Goal: Answer question/provide support: Share knowledge or assist other users

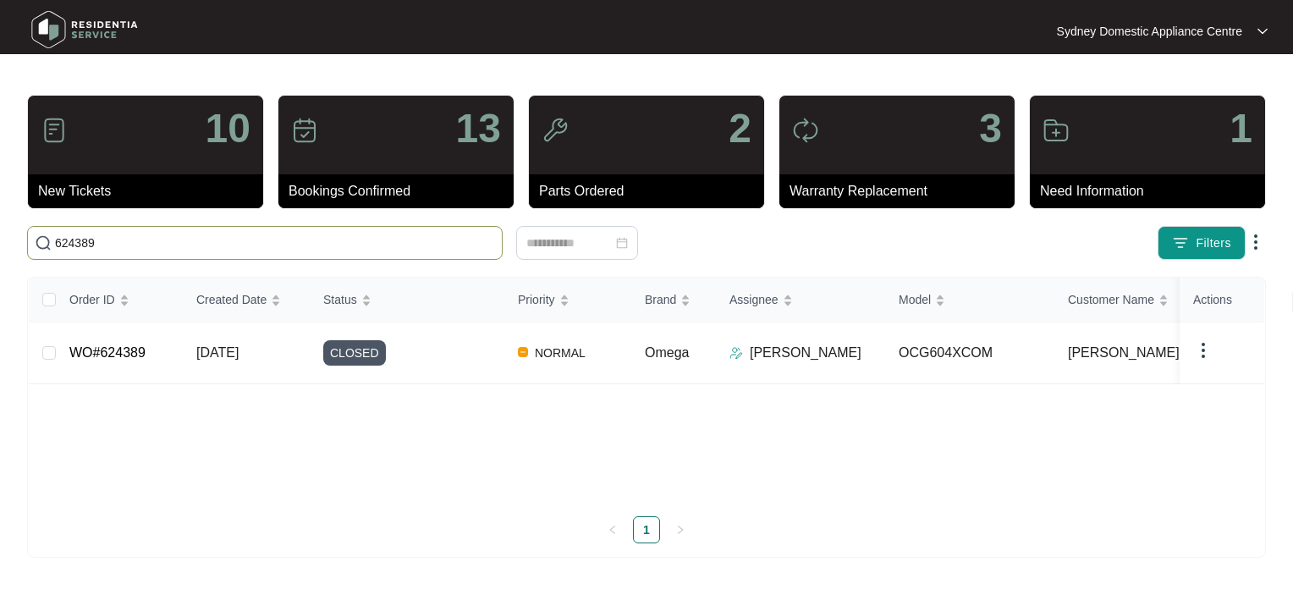
drag, startPoint x: 127, startPoint y: 242, endPoint x: 97, endPoint y: 145, distance: 101.7
click at [0, 237] on html "Sydney Domestic Appliance Centre [GEOGRAPHIC_DATA]... 10 New Tickets 13 Booking…" at bounding box center [646, 303] width 1293 height 606
click at [152, 129] on div "10" at bounding box center [145, 135] width 235 height 79
click at [1200, 248] on span "Filters" at bounding box center [1213, 243] width 36 height 18
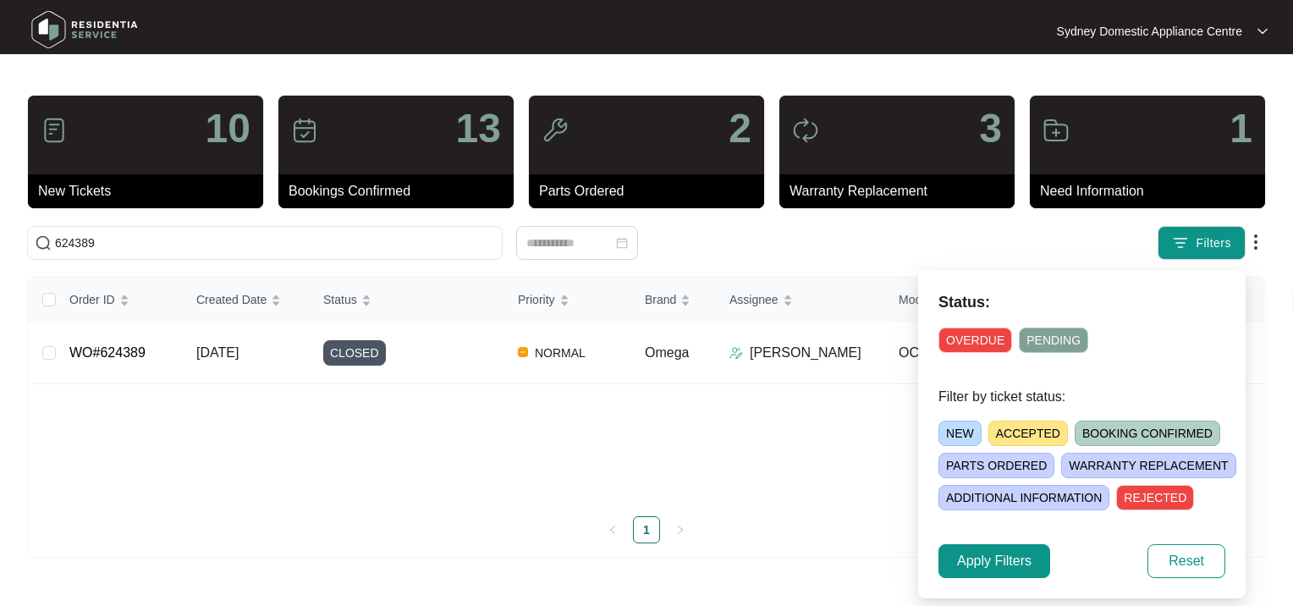
click at [948, 440] on span "NEW" at bounding box center [959, 432] width 43 height 25
click at [998, 565] on span "Apply Filters" at bounding box center [994, 561] width 74 height 20
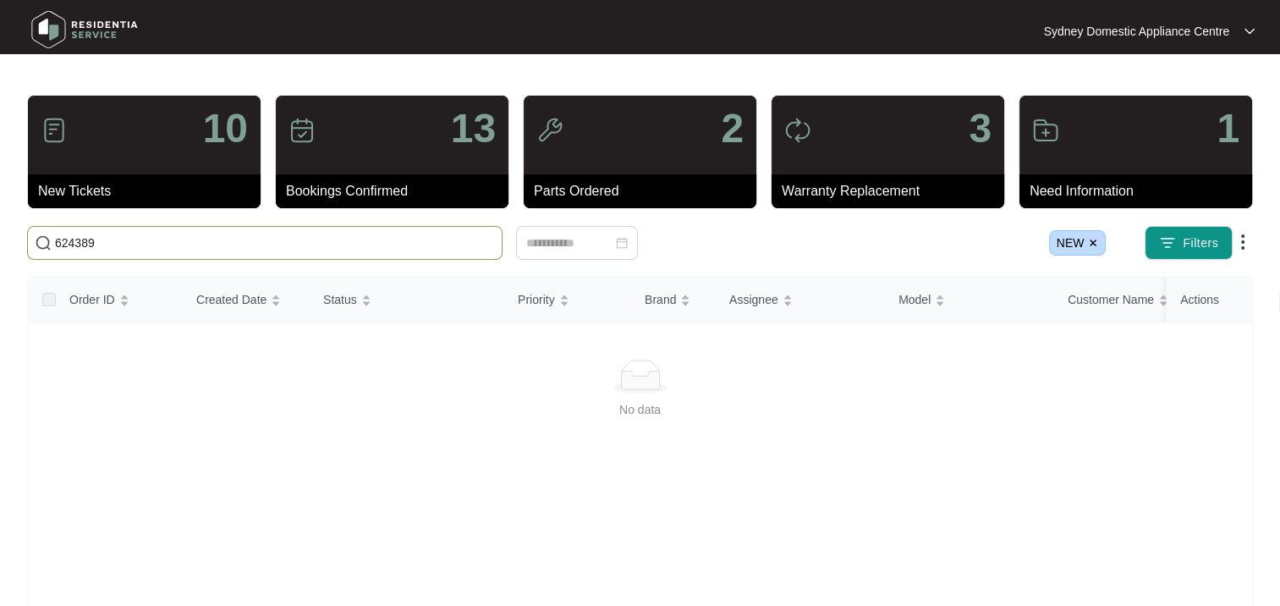
drag, startPoint x: 116, startPoint y: 244, endPoint x: 6, endPoint y: 238, distance: 110.1
click at [16, 238] on main "10 New Tickets 13 Bookings Confirmed 2 Parts Ordered 3 Warranty Replacement 1 N…" at bounding box center [640, 398] width 1280 height 796
click at [1091, 244] on img at bounding box center [1093, 243] width 10 height 10
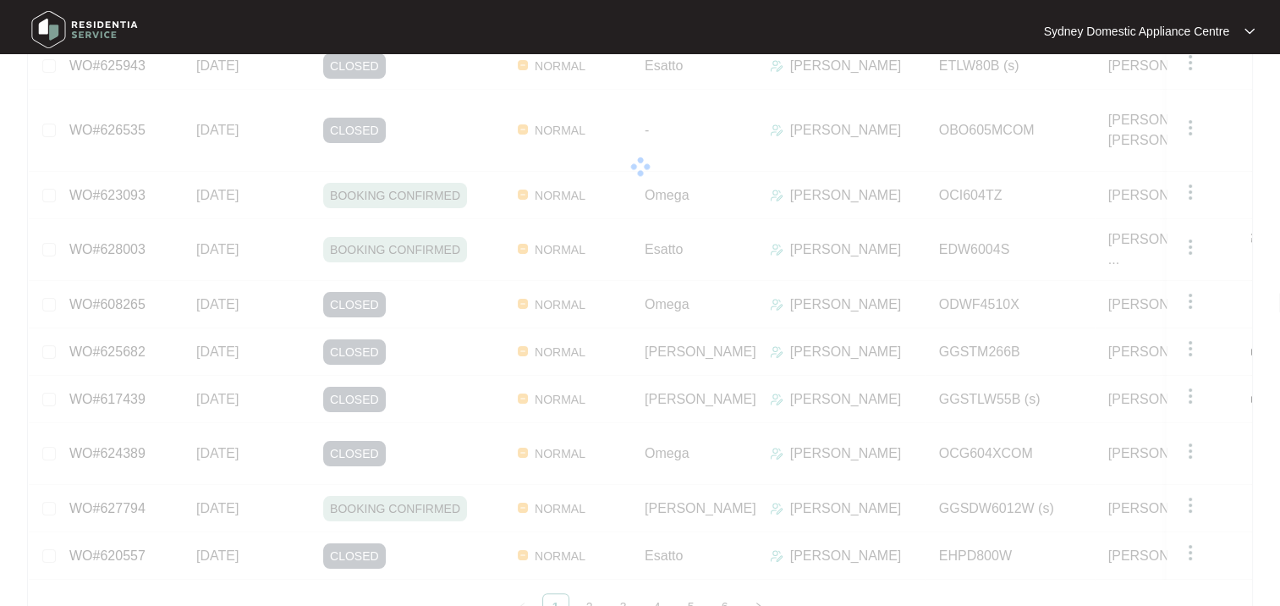
scroll to position [305, 0]
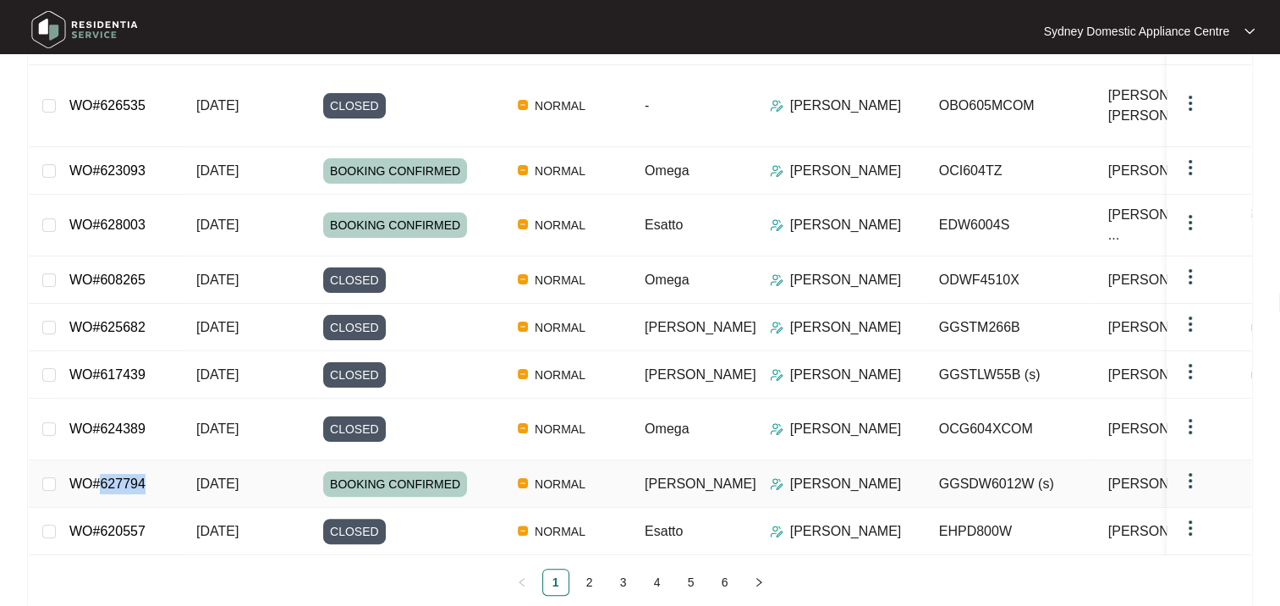
drag, startPoint x: 159, startPoint y: 442, endPoint x: 102, endPoint y: 442, distance: 57.5
click at [102, 460] on td "WO#627794" at bounding box center [119, 483] width 127 height 47
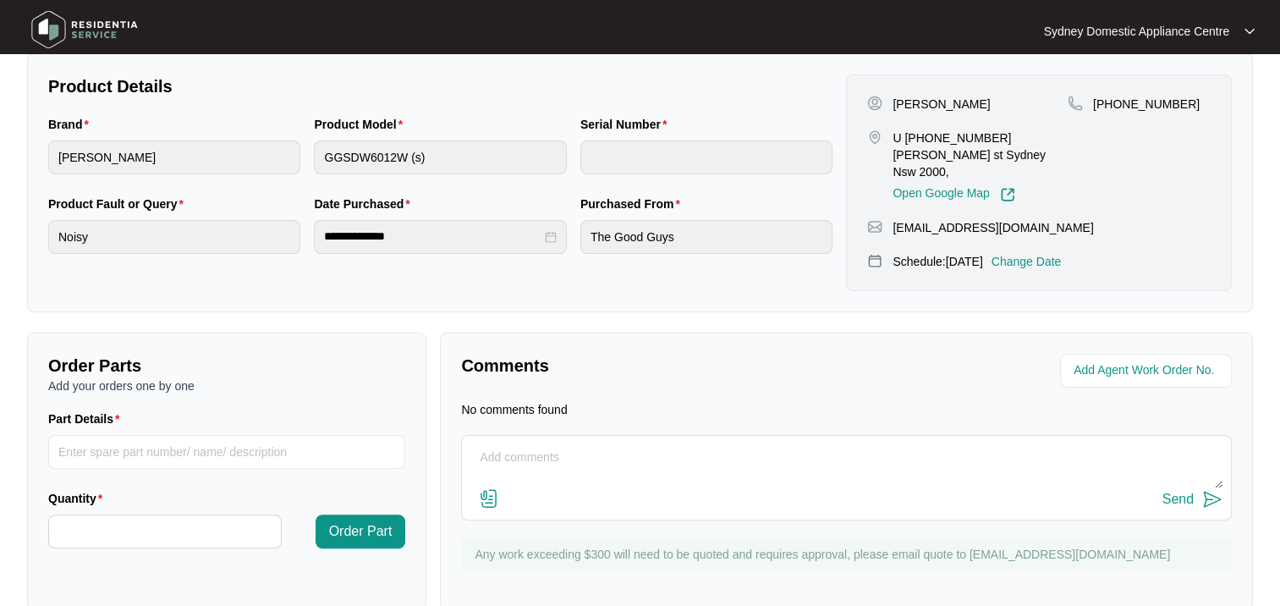
scroll to position [355, 0]
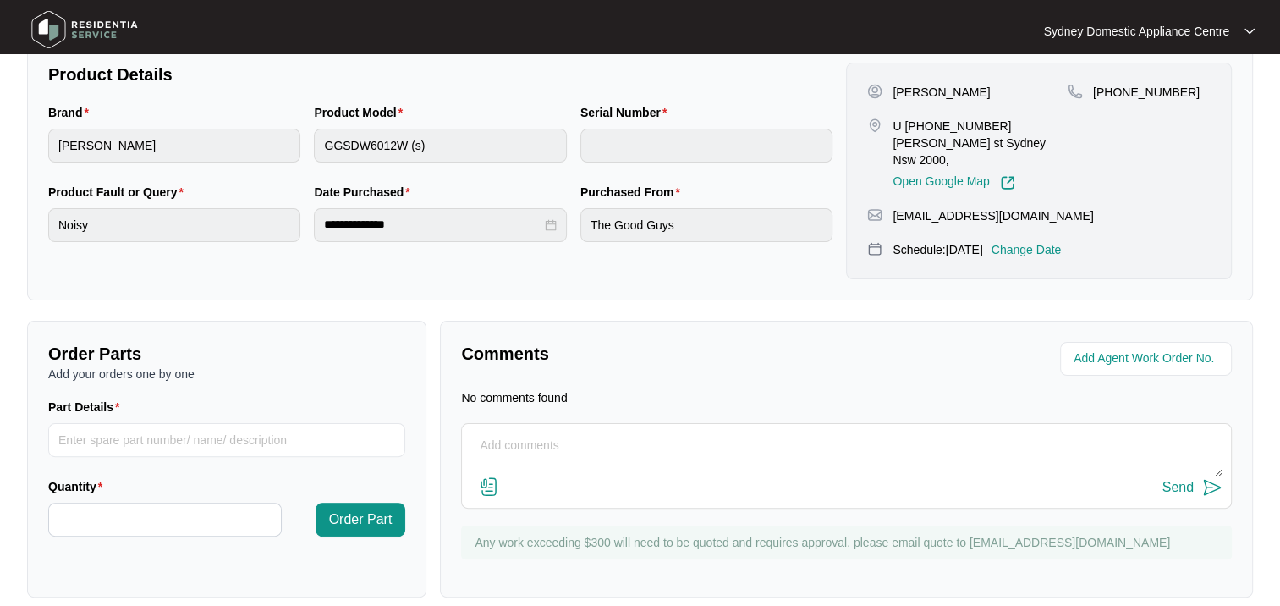
click at [539, 437] on textarea at bounding box center [846, 454] width 752 height 44
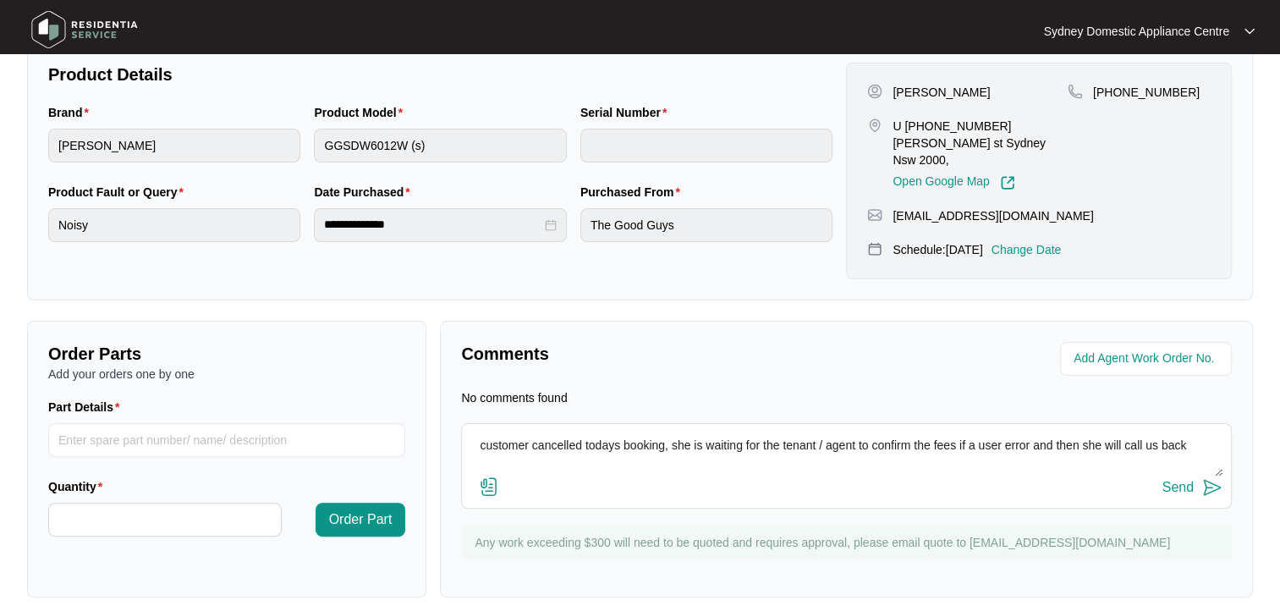
scroll to position [12, 0]
type textarea "customer cancelled todays booking, she is waiting for the tenant / agent to con…"
click at [1162, 480] on div "Send" at bounding box center [1177, 487] width 31 height 15
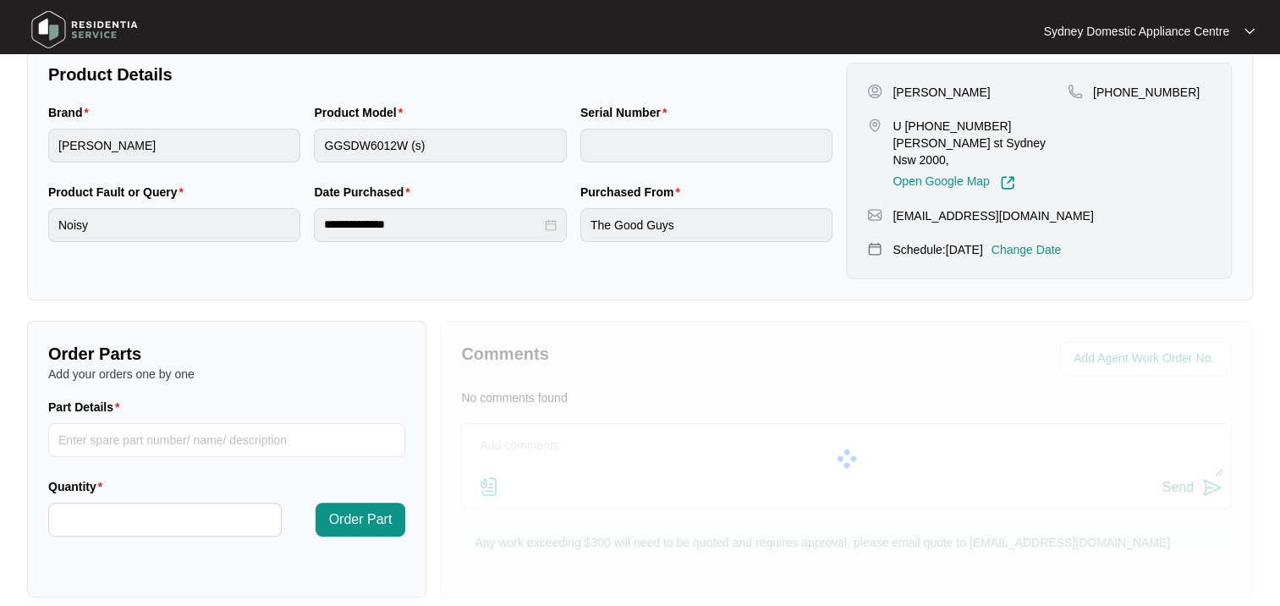
scroll to position [0, 0]
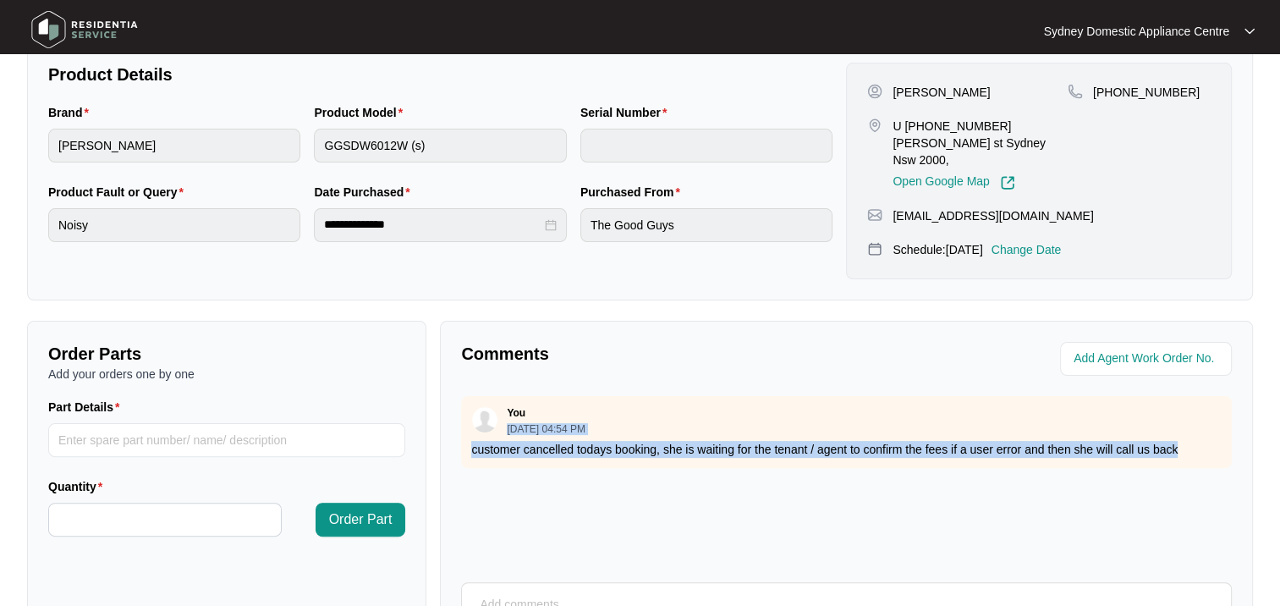
drag, startPoint x: 505, startPoint y: 406, endPoint x: 1251, endPoint y: 437, distance: 746.8
click at [1251, 437] on div "Comments You [DATE] 04:54 PM customer cancelled todays booking, she is waiting …" at bounding box center [846, 539] width 813 height 436
copy div "[DATE] 04:54 PM customer cancelled todays booking, she is waiting for the tenan…"
